Goal: Information Seeking & Learning: Learn about a topic

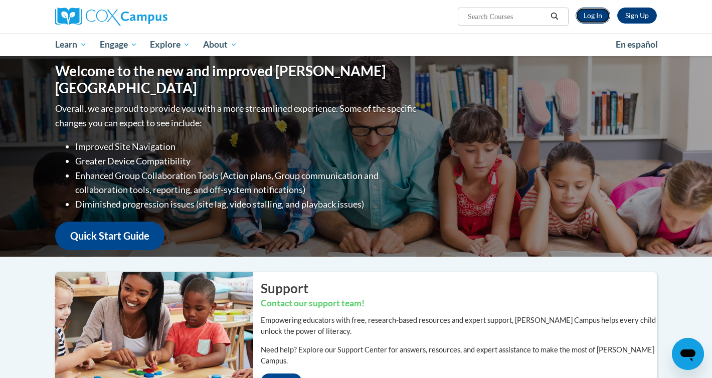
click at [597, 19] on link "Log In" at bounding box center [593, 16] width 35 height 16
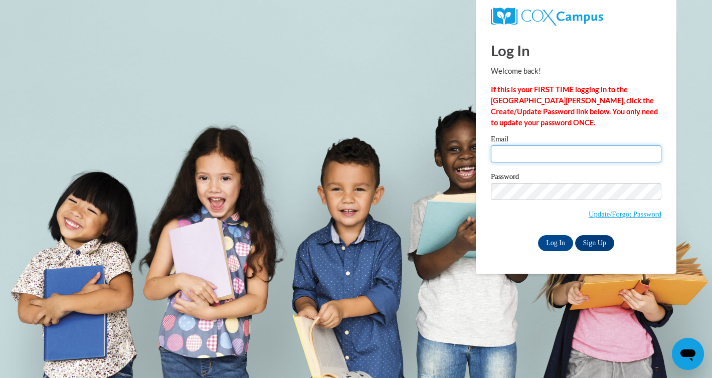
click at [541, 153] on input "Email" at bounding box center [576, 153] width 171 height 17
type input "danielle.bily@franklin.k12.wi.us"
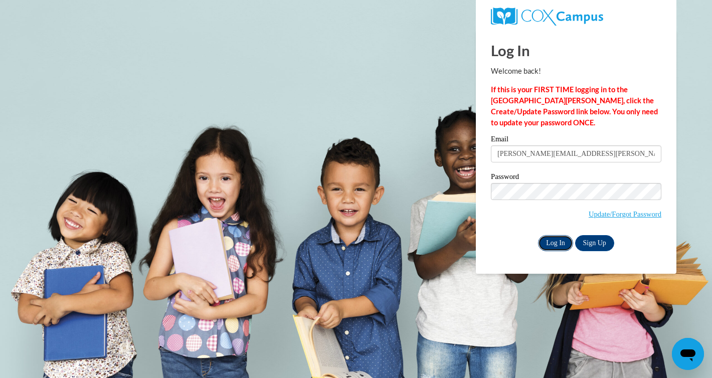
click at [545, 246] on input "Log In" at bounding box center [555, 243] width 35 height 16
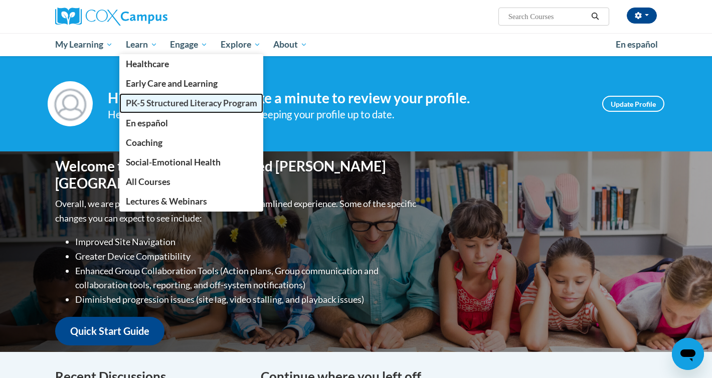
click at [158, 101] on span "PK-5 Structured Literacy Program" at bounding box center [191, 103] width 131 height 11
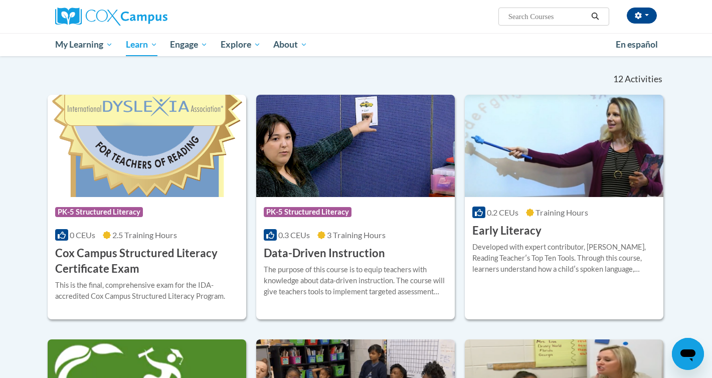
scroll to position [290, 0]
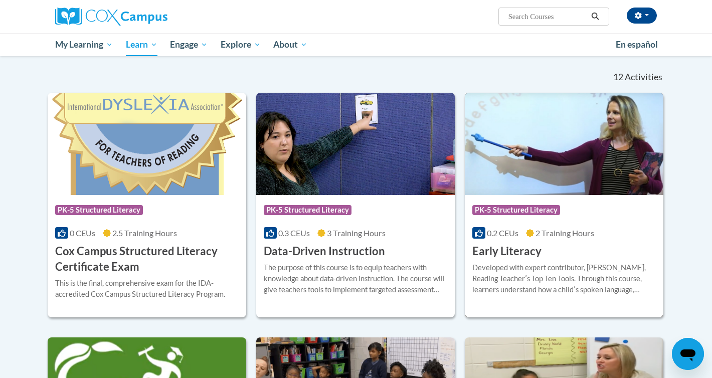
click at [557, 146] on img at bounding box center [564, 144] width 199 height 102
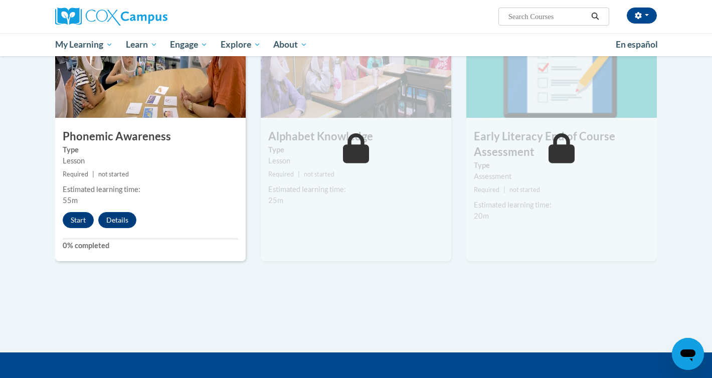
scroll to position [529, 0]
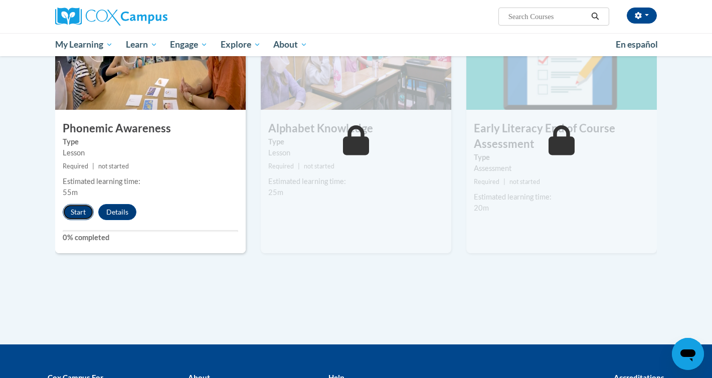
click at [81, 214] on button "Start" at bounding box center [78, 212] width 31 height 16
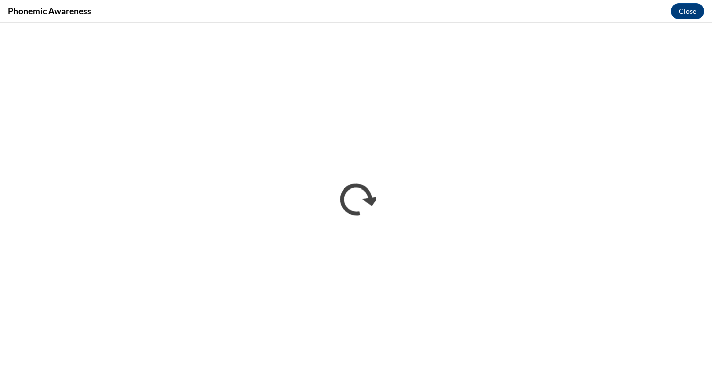
scroll to position [0, 0]
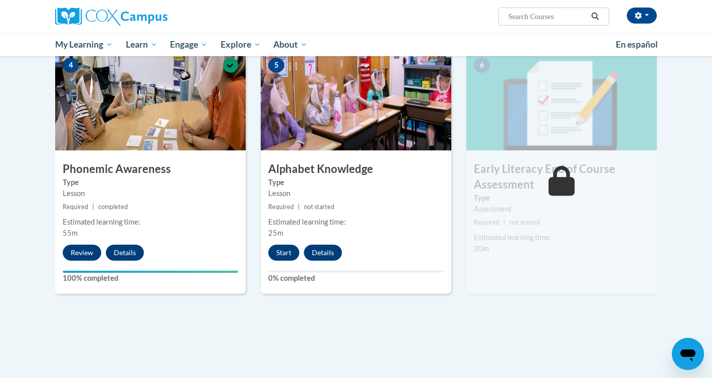
scroll to position [490, 0]
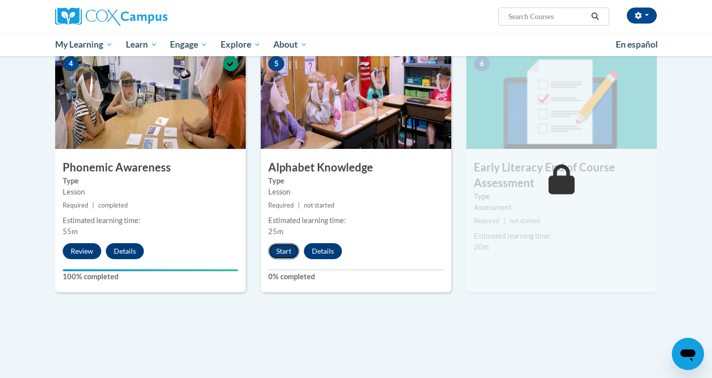
click at [286, 252] on button "Start" at bounding box center [283, 251] width 31 height 16
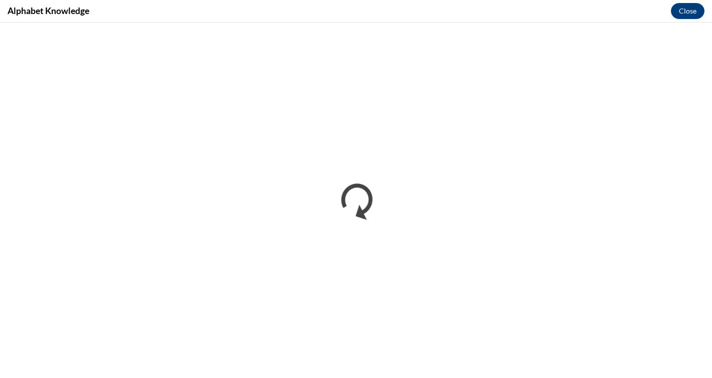
scroll to position [0, 0]
